Goal: Task Accomplishment & Management: Manage account settings

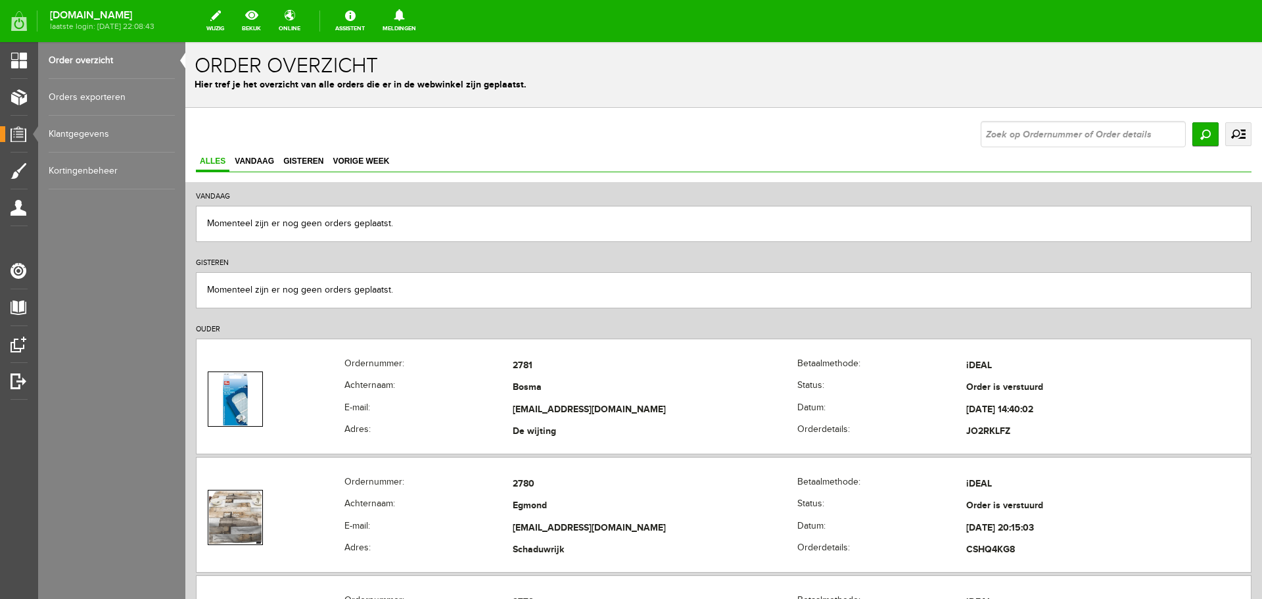
click at [80, 57] on link "Order overzicht" at bounding box center [112, 60] width 126 height 37
click at [78, 58] on link "Order overzicht" at bounding box center [112, 60] width 126 height 37
click at [83, 93] on link "Orders exporteren" at bounding box center [112, 97] width 126 height 37
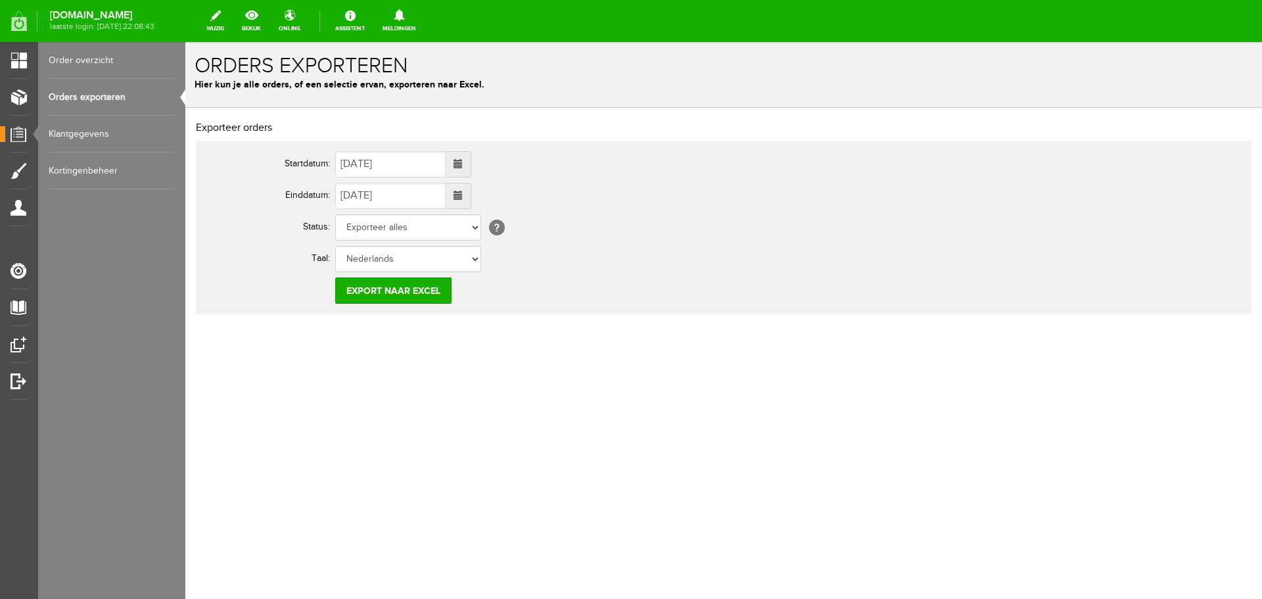
click at [80, 60] on link "Order overzicht" at bounding box center [112, 60] width 126 height 37
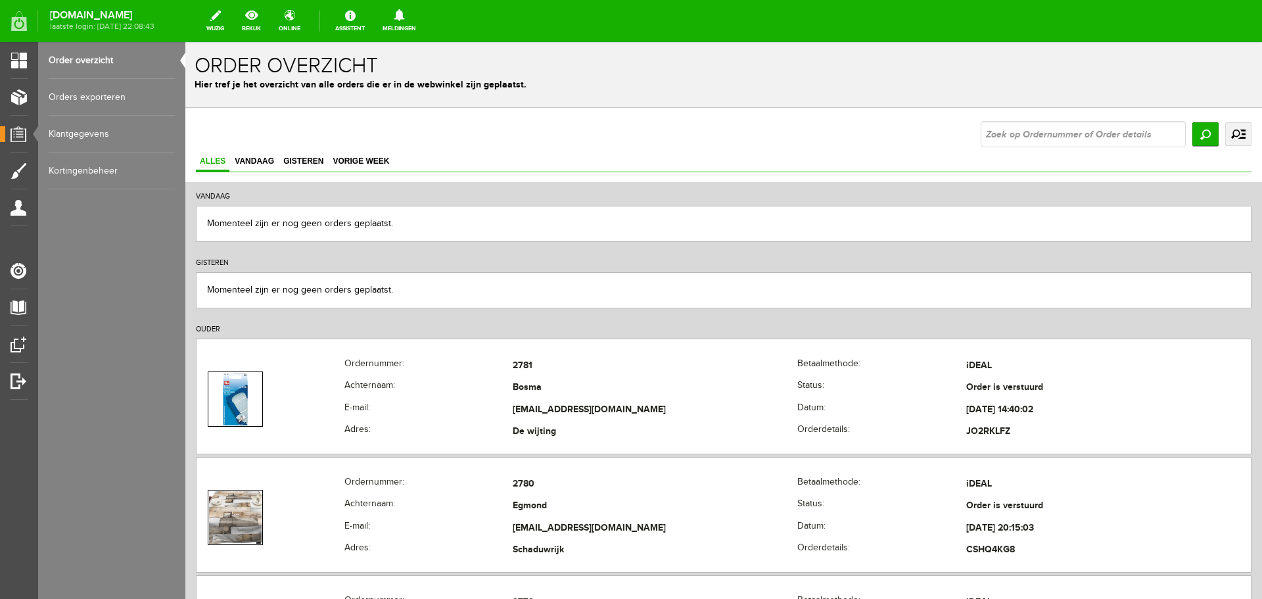
click at [79, 92] on link "Orders exporteren" at bounding box center [112, 97] width 126 height 37
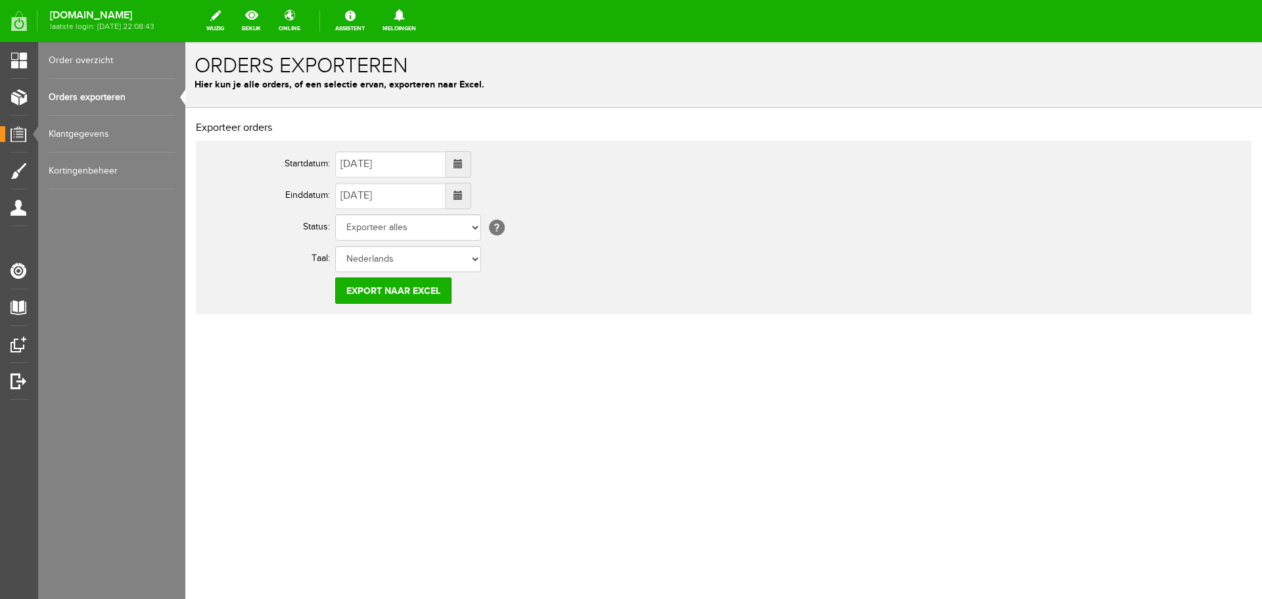
click at [80, 61] on link "Order overzicht" at bounding box center [112, 60] width 126 height 37
